Goal: Information Seeking & Learning: Check status

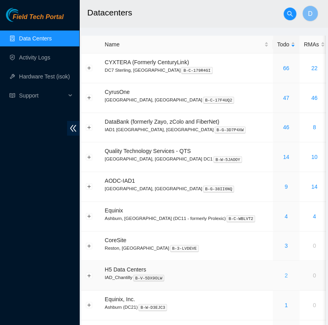
click at [284, 275] on link "2" at bounding box center [285, 276] width 3 height 6
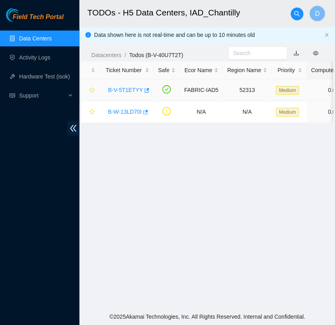
click at [124, 92] on link "B-V-5T1ETYY" at bounding box center [125, 90] width 35 height 6
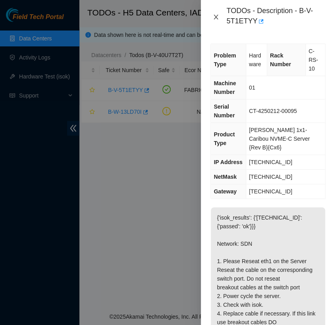
click at [215, 18] on icon "close" at bounding box center [216, 17] width 4 height 5
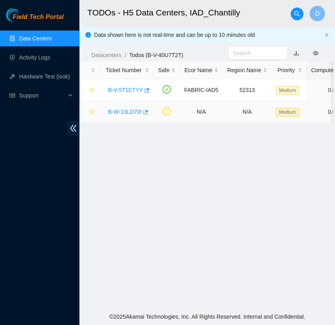
click at [116, 111] on link "B-W-13LD70I" at bounding box center [125, 112] width 34 height 6
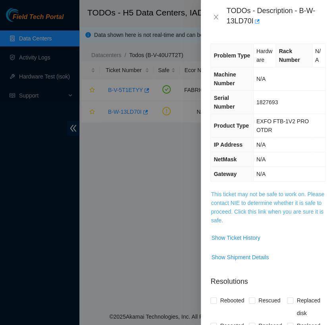
click at [260, 193] on link "This ticket may not be safe to work on. Please contact NIE to determine whether…" at bounding box center [267, 207] width 113 height 33
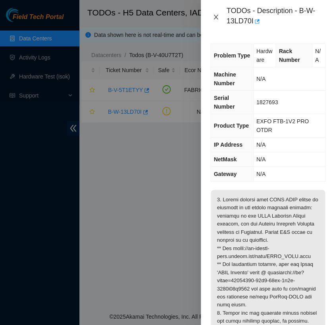
click at [217, 14] on icon "close" at bounding box center [216, 17] width 6 height 6
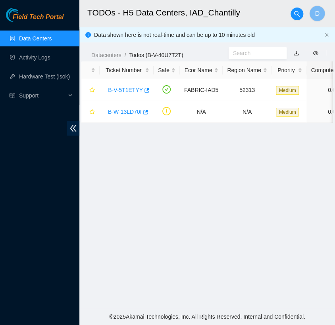
click at [52, 38] on link "Data Centers" at bounding box center [35, 38] width 33 height 6
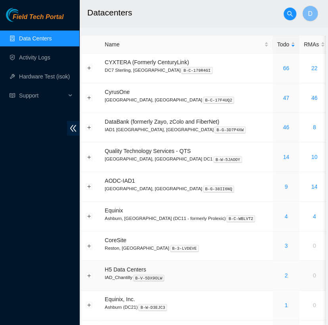
click at [277, 275] on div "2" at bounding box center [286, 275] width 18 height 9
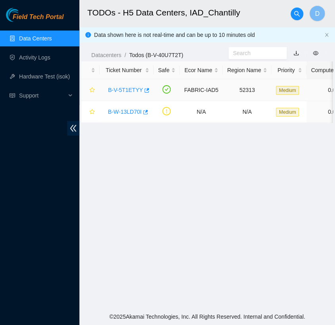
click at [127, 94] on div "B-V-5T1ETYY" at bounding box center [126, 90] width 45 height 13
click at [127, 91] on link "B-V-5T1ETYY" at bounding box center [125, 90] width 35 height 6
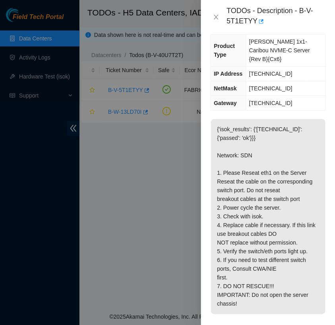
scroll to position [119, 0]
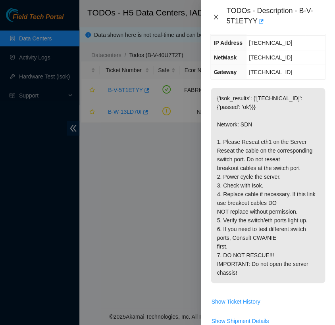
click at [215, 17] on icon "close" at bounding box center [216, 17] width 6 height 6
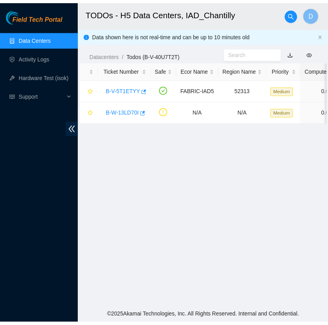
scroll to position [111, 0]
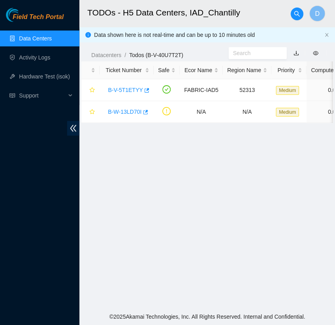
click at [37, 38] on link "Data Centers" at bounding box center [35, 38] width 33 height 6
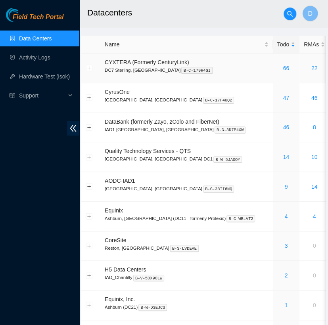
click at [273, 73] on td "66" at bounding box center [286, 69] width 27 height 30
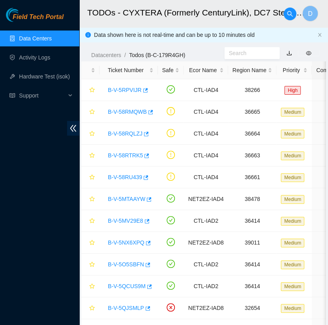
click at [49, 36] on link "Data Centers" at bounding box center [35, 38] width 33 height 6
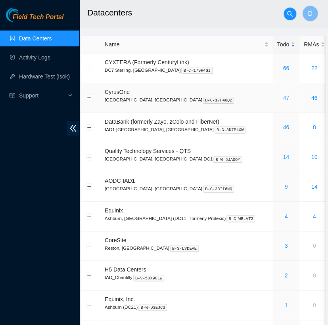
click at [283, 96] on link "47" at bounding box center [286, 98] width 6 height 6
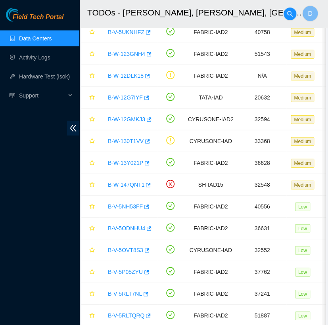
scroll to position [824, 0]
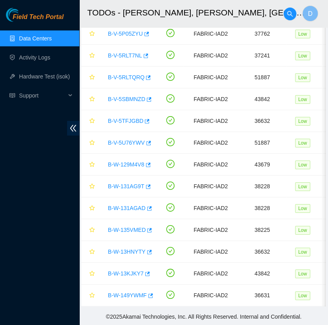
click at [37, 38] on link "Data Centers" at bounding box center [35, 38] width 33 height 6
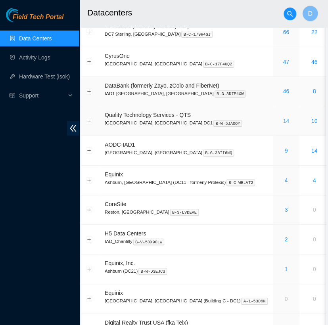
scroll to position [36, 0]
click at [283, 90] on link "46" at bounding box center [286, 91] width 6 height 6
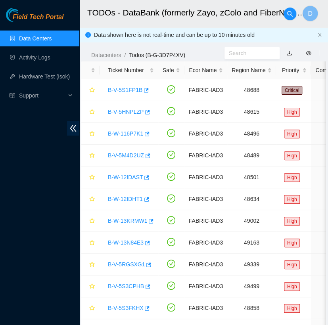
click at [60, 30] on ul "Data Centers Activity Logs Hardware Test (isok) Support" at bounding box center [39, 67] width 79 height 76
click at [52, 35] on link "Data Centers" at bounding box center [35, 38] width 33 height 6
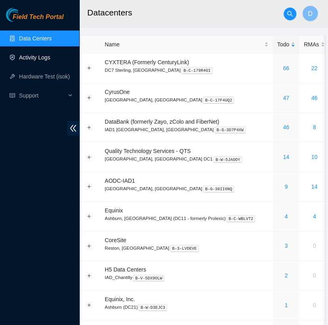
click at [37, 54] on link "Activity Logs" at bounding box center [34, 57] width 31 height 6
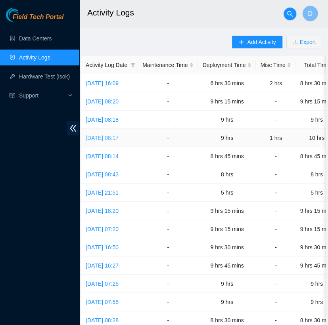
click at [116, 135] on link "[DATE] 08:17" at bounding box center [102, 138] width 33 height 6
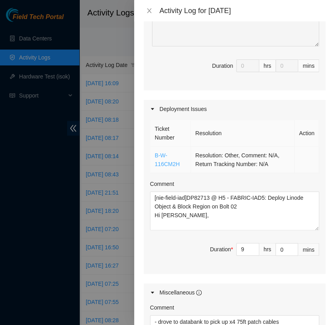
scroll to position [194, 0]
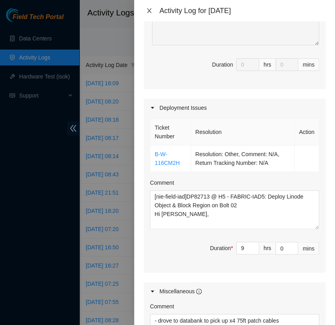
click at [147, 10] on icon "close" at bounding box center [149, 11] width 6 height 6
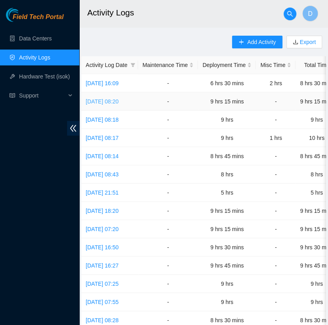
click at [119, 100] on link "[DATE] 08:20" at bounding box center [102, 101] width 33 height 6
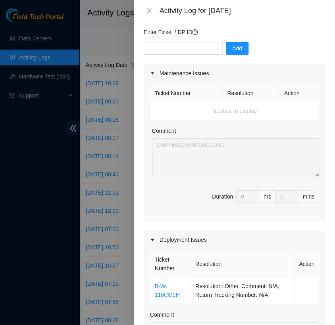
scroll to position [63, 0]
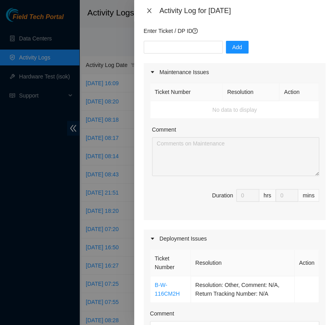
click at [148, 11] on icon "close" at bounding box center [149, 11] width 6 height 6
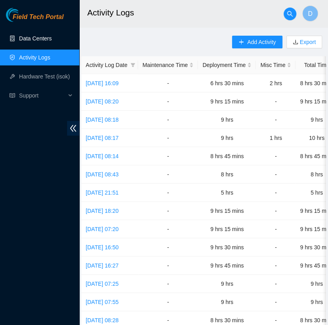
click at [48, 38] on link "Data Centers" at bounding box center [35, 38] width 33 height 6
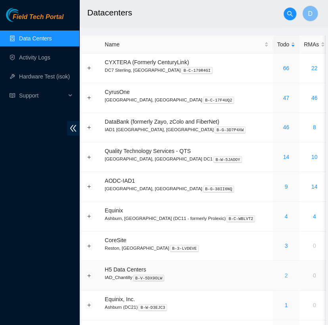
click at [284, 275] on link "2" at bounding box center [285, 276] width 3 height 6
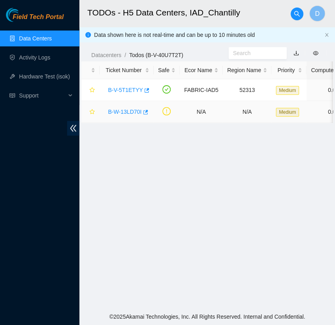
click at [130, 112] on link "B-W-13LD70I" at bounding box center [125, 112] width 34 height 6
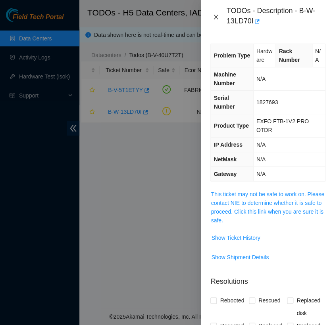
click at [212, 16] on button "Close" at bounding box center [215, 17] width 11 height 8
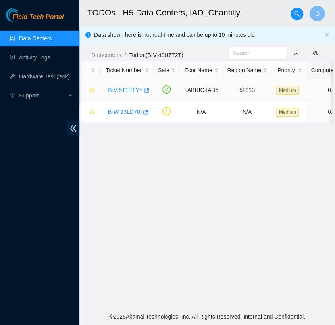
click at [131, 88] on link "B-V-5T1ETYY" at bounding box center [125, 90] width 35 height 6
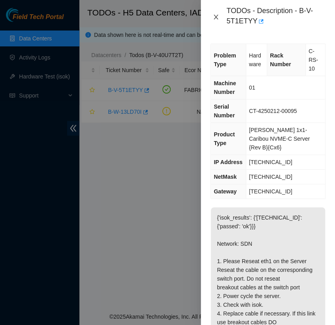
click at [214, 15] on icon "close" at bounding box center [216, 17] width 4 height 5
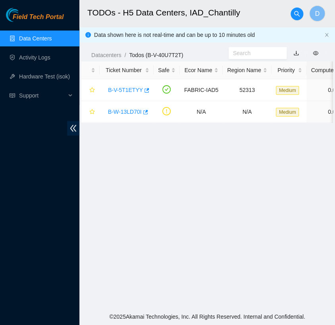
click at [52, 38] on link "Data Centers" at bounding box center [35, 38] width 33 height 6
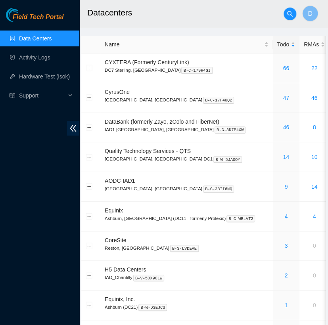
click at [182, 8] on h2 "Datacenters" at bounding box center [196, 12] width 219 height 25
click at [283, 125] on link "46" at bounding box center [286, 127] width 6 height 6
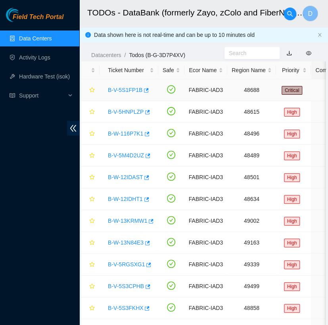
click at [121, 88] on link "B-V-5S1FP1B" at bounding box center [125, 90] width 35 height 6
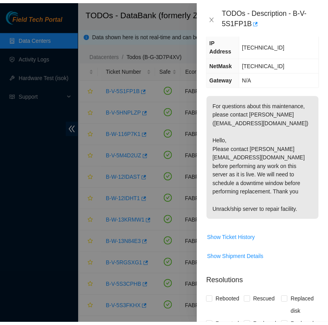
scroll to position [124, 0]
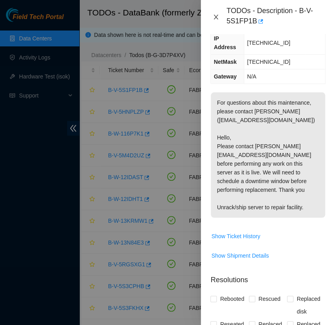
click at [215, 18] on icon "close" at bounding box center [216, 17] width 6 height 6
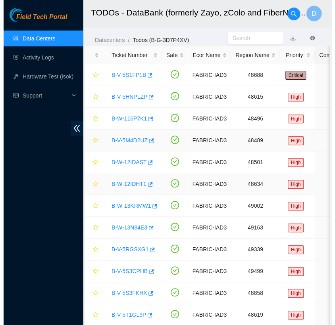
scroll to position [14, 0]
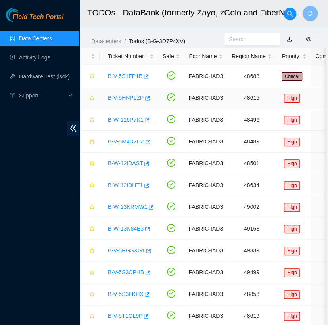
click at [133, 95] on link "B-V-5HNPLZP" at bounding box center [126, 98] width 36 height 6
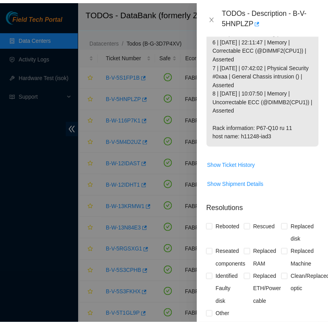
scroll to position [317, 0]
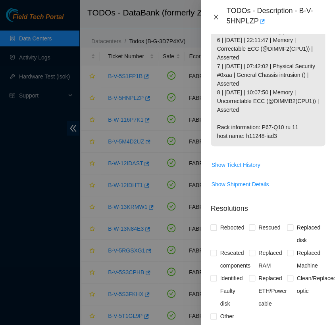
click at [215, 16] on icon "close" at bounding box center [216, 17] width 4 height 5
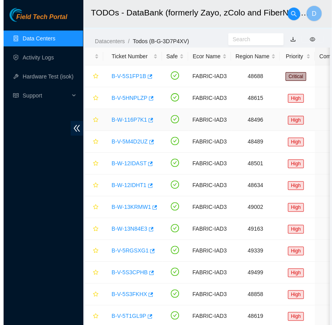
scroll to position [208, 0]
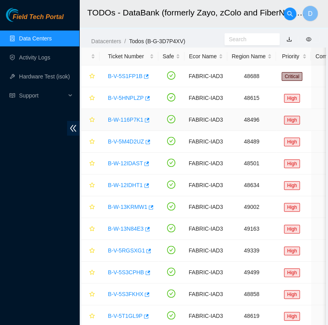
click at [132, 117] on link "B-W-116P7K1" at bounding box center [125, 120] width 35 height 6
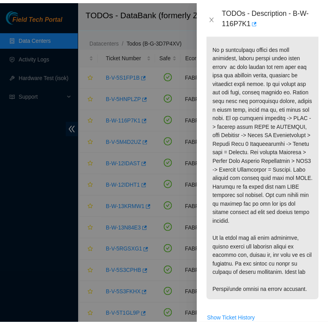
scroll to position [260, 0]
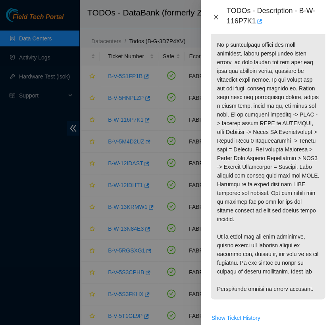
click at [214, 14] on icon "close" at bounding box center [216, 17] width 6 height 6
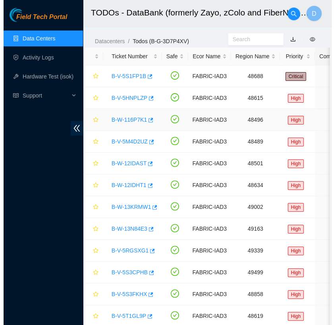
scroll to position [208, 0]
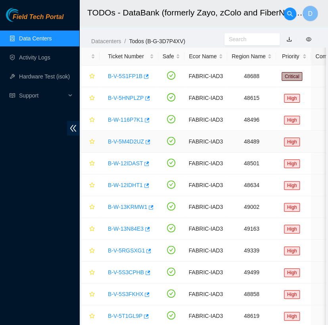
click at [135, 138] on link "B-V-5M4D2UZ" at bounding box center [126, 141] width 36 height 6
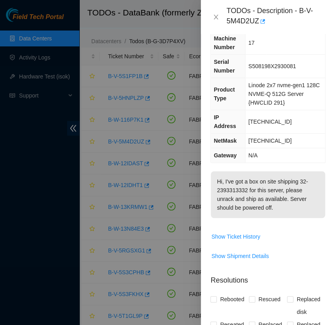
scroll to position [0, 0]
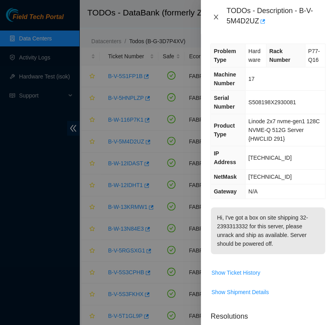
click at [215, 16] on icon "close" at bounding box center [216, 17] width 4 height 5
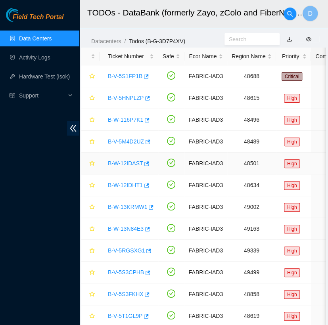
click at [132, 161] on link "B-W-12IDAST" at bounding box center [125, 163] width 35 height 6
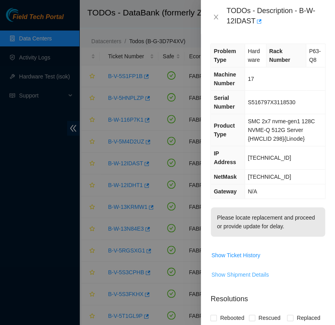
click at [249, 271] on span "Show Shipment Details" at bounding box center [240, 275] width 58 height 9
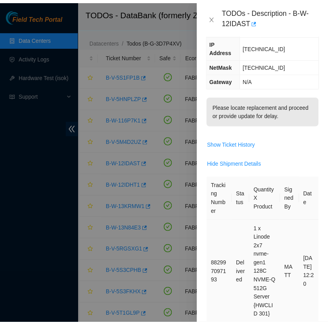
scroll to position [111, 0]
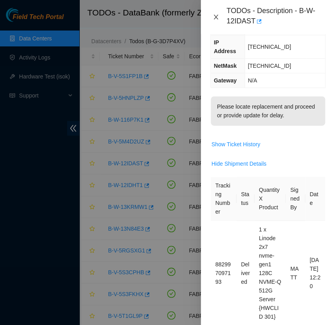
click at [213, 17] on icon "close" at bounding box center [216, 17] width 6 height 6
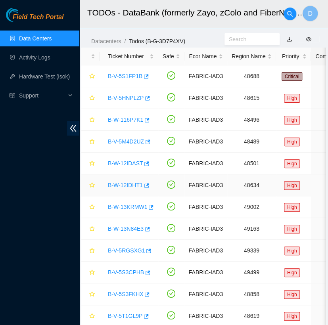
click at [134, 176] on td "B-W-12IDHT1" at bounding box center [129, 186] width 59 height 22
click at [133, 187] on link "B-W-12IDHT1" at bounding box center [125, 185] width 35 height 6
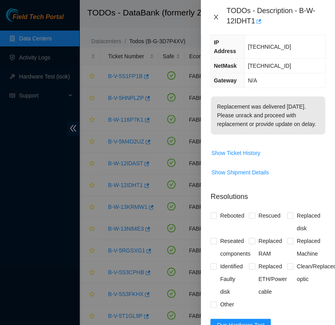
click at [216, 17] on icon "close" at bounding box center [216, 17] width 4 height 5
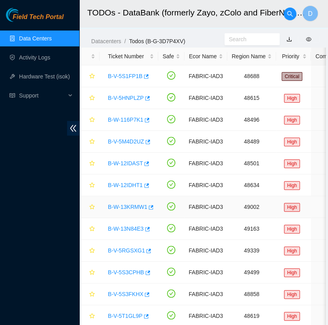
click at [136, 205] on link "B-W-13KRMW1" at bounding box center [127, 207] width 39 height 6
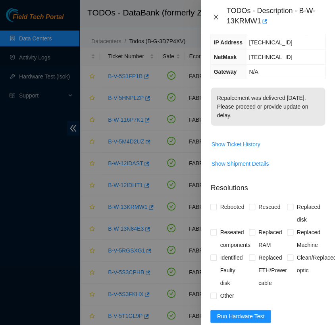
click at [214, 17] on icon "close" at bounding box center [216, 17] width 6 height 6
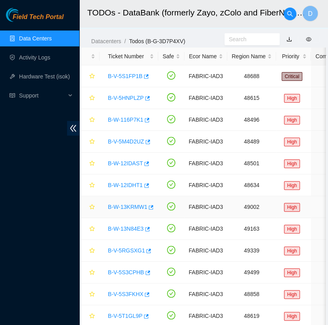
click at [131, 207] on link "B-W-13KRMW1" at bounding box center [127, 207] width 39 height 6
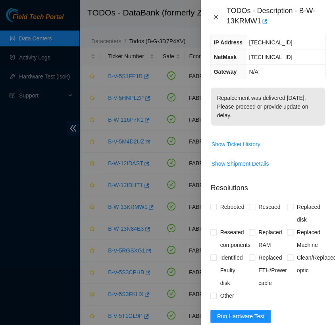
click at [213, 15] on icon "close" at bounding box center [216, 17] width 6 height 6
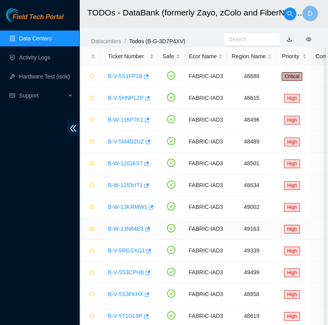
click at [136, 229] on link "B-W-13N84E3" at bounding box center [126, 229] width 36 height 6
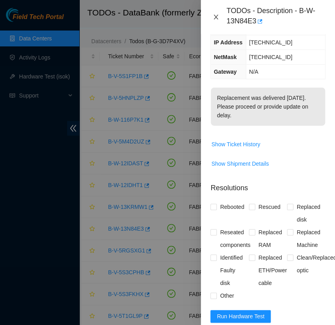
click at [215, 18] on icon "close" at bounding box center [216, 17] width 4 height 5
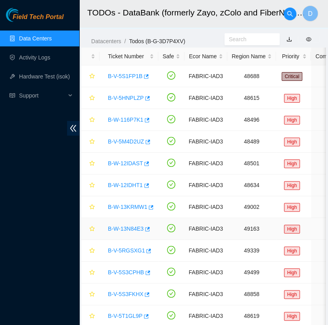
click at [133, 226] on link "B-W-13N84E3" at bounding box center [126, 229] width 36 height 6
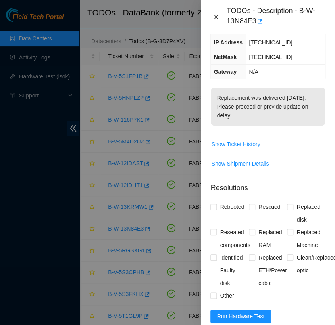
click at [215, 17] on icon "close" at bounding box center [216, 17] width 4 height 5
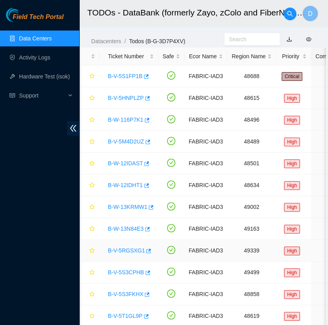
click at [136, 250] on link "B-V-5RGSXG1" at bounding box center [126, 251] width 37 height 6
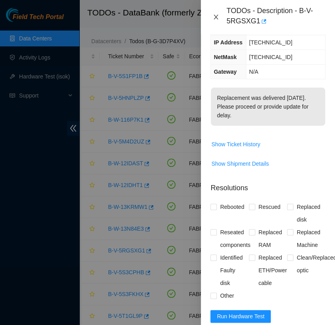
click at [214, 18] on icon "close" at bounding box center [216, 17] width 6 height 6
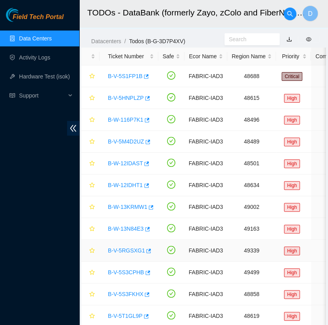
click at [134, 252] on link "B-V-5RGSXG1" at bounding box center [126, 251] width 37 height 6
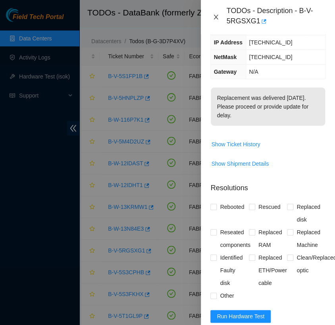
click at [215, 14] on icon "close" at bounding box center [216, 17] width 6 height 6
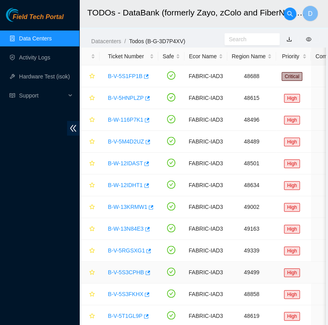
click at [128, 269] on link "B-V-5S3CPHB" at bounding box center [126, 272] width 36 height 6
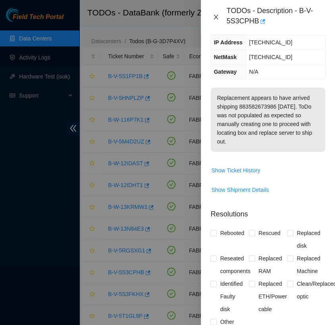
click at [216, 15] on icon "close" at bounding box center [216, 17] width 6 height 6
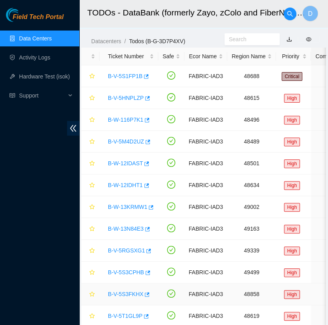
click at [123, 291] on link "B-V-5S3FKHX" at bounding box center [125, 294] width 35 height 6
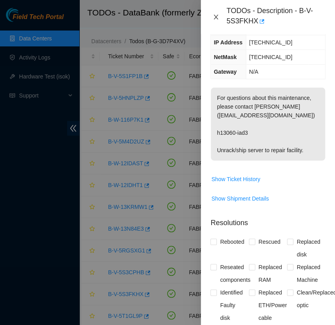
click at [214, 19] on icon "close" at bounding box center [216, 17] width 4 height 5
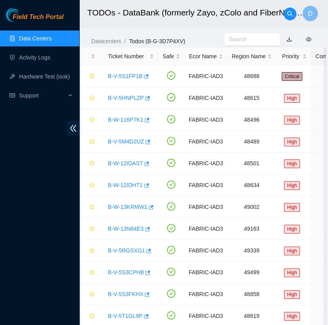
click at [47, 35] on link "Data Centers" at bounding box center [35, 38] width 33 height 6
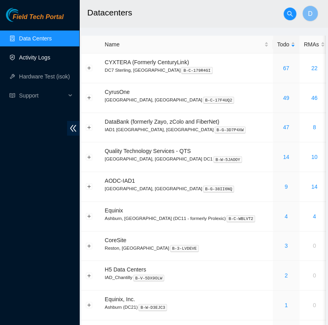
click at [50, 56] on link "Activity Logs" at bounding box center [34, 57] width 31 height 6
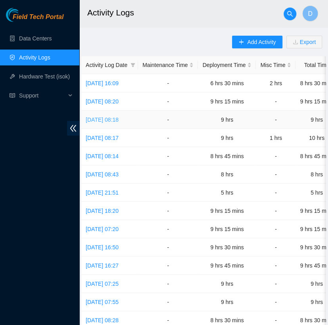
click at [119, 117] on link "[DATE] 08:18" at bounding box center [102, 120] width 33 height 6
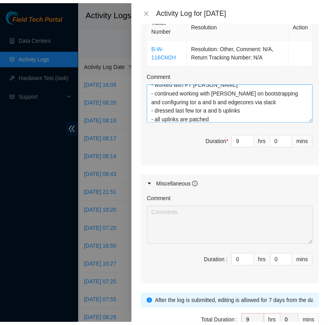
scroll to position [51, 0]
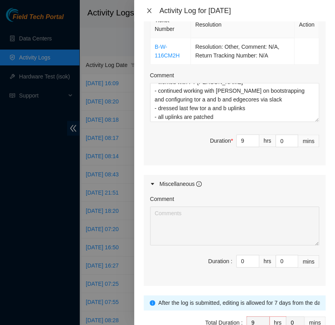
click at [149, 10] on icon "close" at bounding box center [149, 11] width 6 height 6
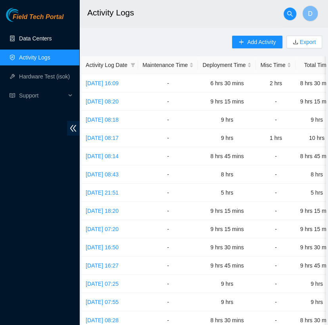
click at [46, 41] on link "Data Centers" at bounding box center [35, 38] width 33 height 6
